Goal: Task Accomplishment & Management: Complete application form

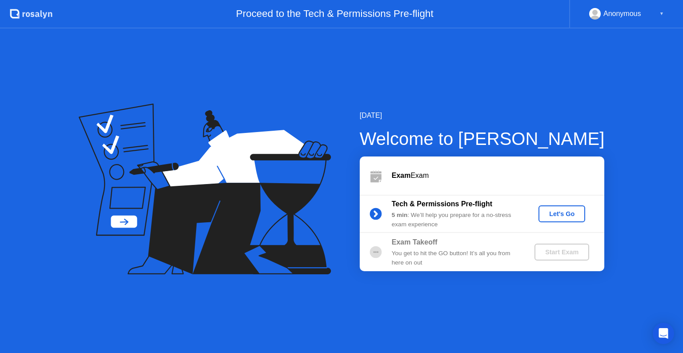
click at [562, 211] on div "Let's Go" at bounding box center [562, 213] width 40 height 7
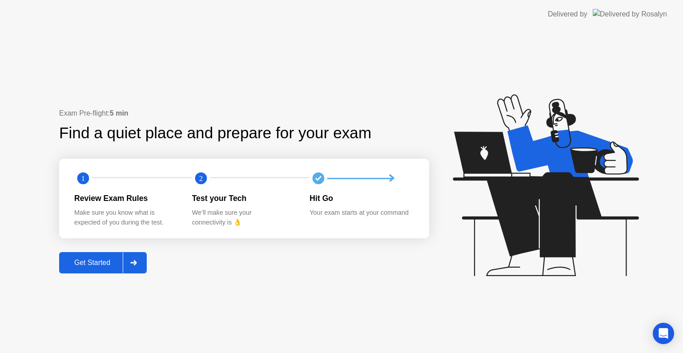
click at [70, 265] on div "Get Started" at bounding box center [92, 263] width 61 height 8
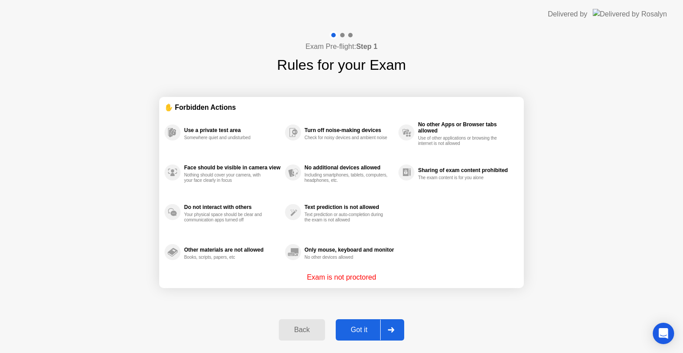
click at [386, 328] on div at bounding box center [390, 330] width 21 height 20
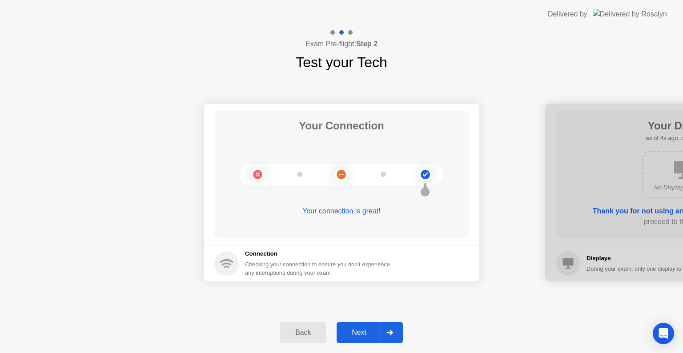
click at [378, 343] on div "Back Next" at bounding box center [341, 332] width 683 height 41
click at [367, 334] on div "Next" at bounding box center [359, 332] width 40 height 8
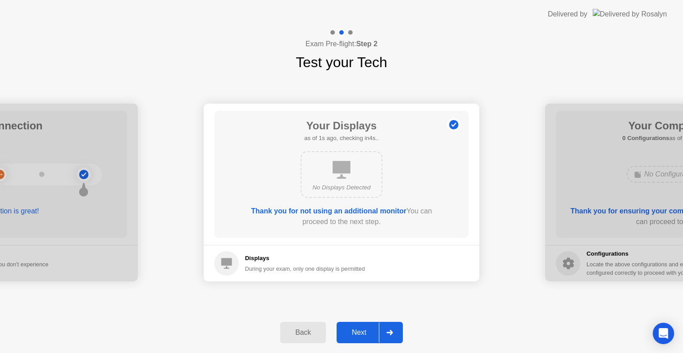
click at [367, 334] on div "Next" at bounding box center [359, 332] width 40 height 8
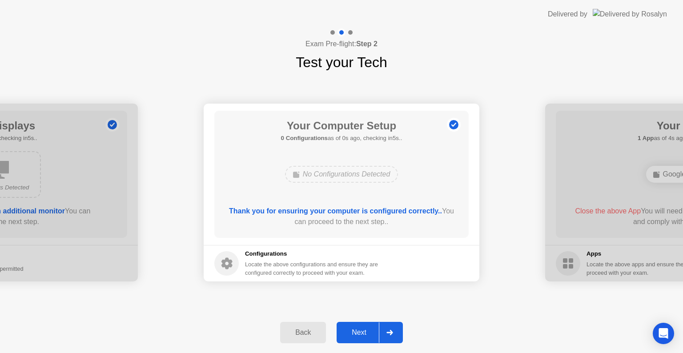
click at [367, 334] on div "Next" at bounding box center [359, 332] width 40 height 8
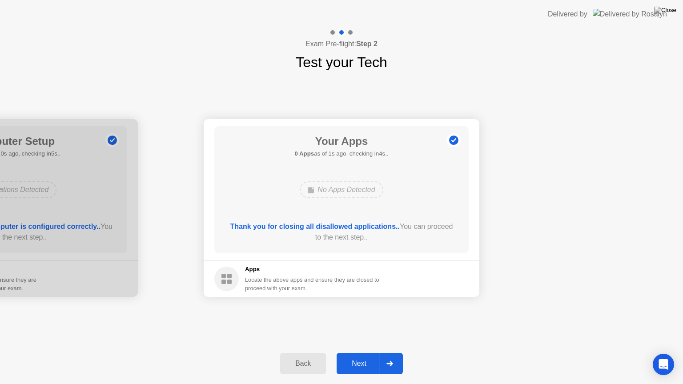
click at [364, 352] on div "Next" at bounding box center [359, 364] width 40 height 8
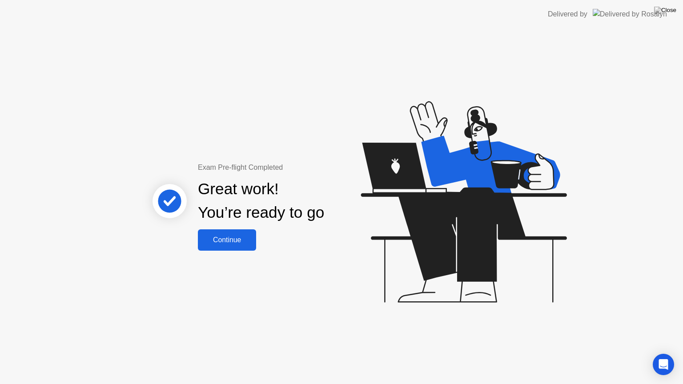
click at [232, 230] on button "Continue" at bounding box center [227, 239] width 58 height 21
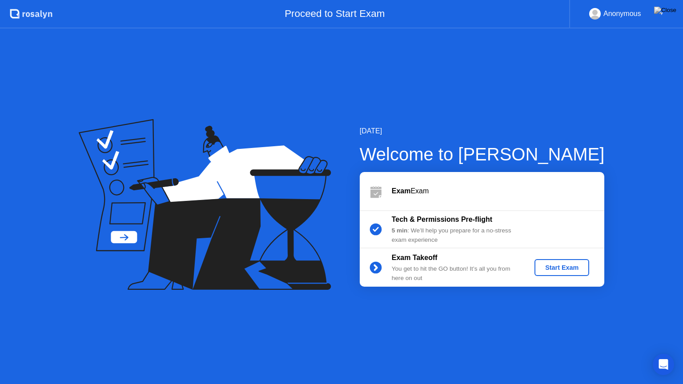
click at [553, 270] on div "Start Exam" at bounding box center [562, 267] width 48 height 7
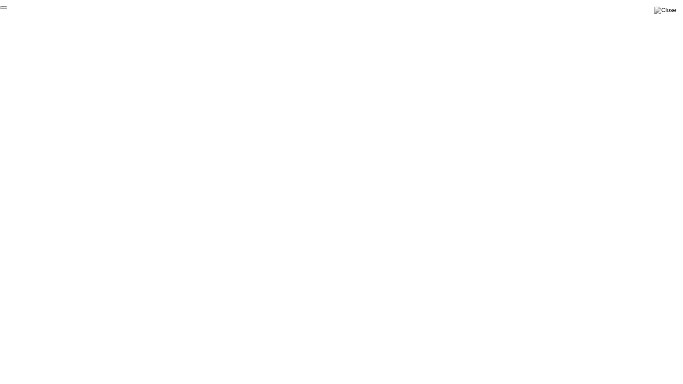
click div "End Proctoring Session"
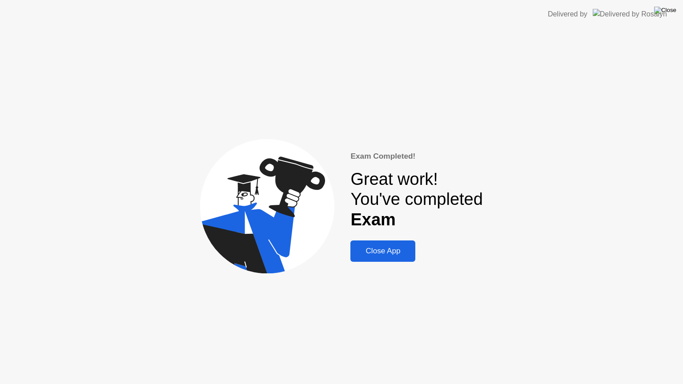
click at [667, 10] on img at bounding box center [665, 10] width 22 height 7
